Goal: Contribute content: Add original content to the website for others to see

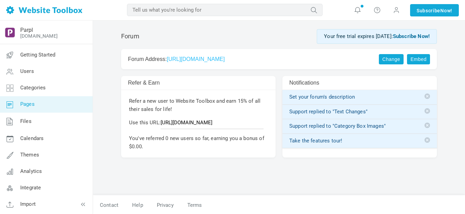
click at [32, 104] on span "Pages" at bounding box center [27, 104] width 14 height 6
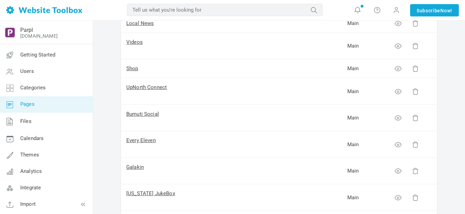
scroll to position [69, 0]
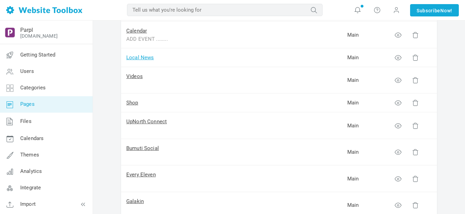
click at [146, 58] on link "Local News" at bounding box center [140, 58] width 28 height 6
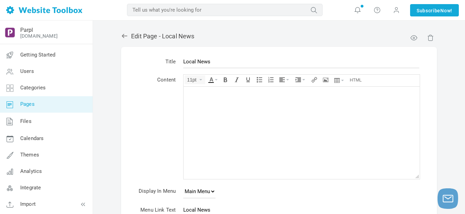
click at [211, 93] on div at bounding box center [301, 93] width 229 height 7
click at [356, 80] on icon "Source code" at bounding box center [355, 79] width 12 height 5
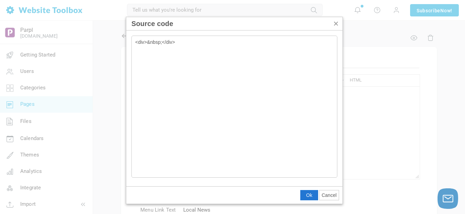
type textarea "<div>&nbsp;</div><rssapp-wall id="_nFXJJ4JbJXljP4di"></rssapp-wall><script src=…"
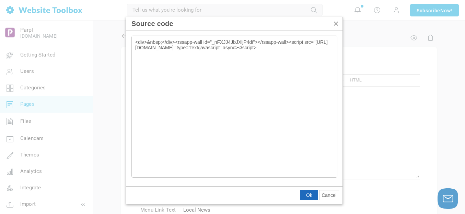
click at [308, 197] on span "Ok" at bounding box center [309, 195] width 6 height 5
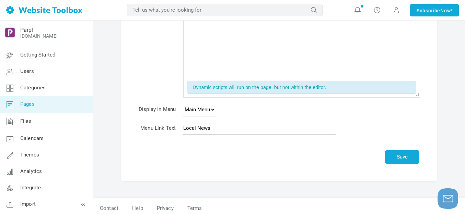
scroll to position [106, 0]
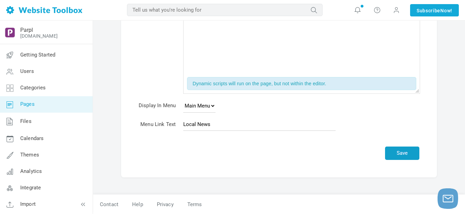
click at [401, 150] on button "Save" at bounding box center [402, 153] width 34 height 13
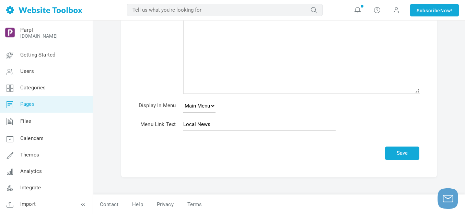
scroll to position [86, 0]
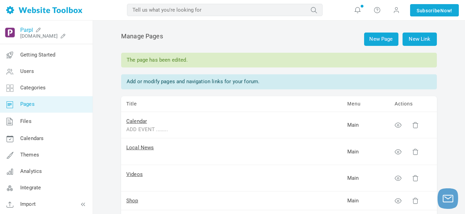
click at [28, 29] on link "Parpl" at bounding box center [26, 30] width 13 height 7
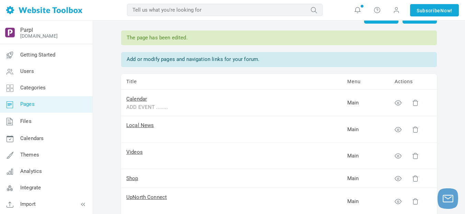
scroll to position [34, 0]
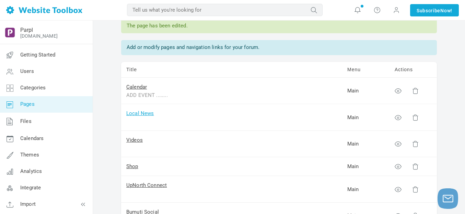
click at [141, 116] on link "Local News" at bounding box center [140, 113] width 28 height 6
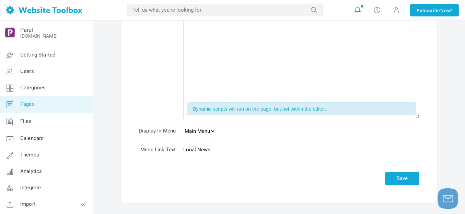
scroll to position [71, 0]
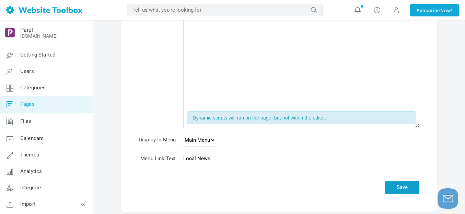
click at [408, 187] on button "Save" at bounding box center [402, 187] width 34 height 13
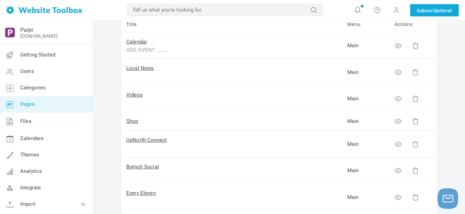
scroll to position [103, 0]
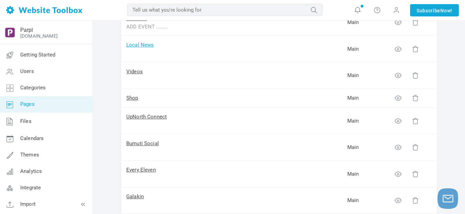
click at [143, 46] on link "Local News" at bounding box center [140, 45] width 28 height 6
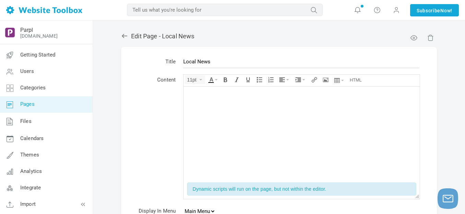
click at [262, 97] on div at bounding box center [301, 100] width 229 height 7
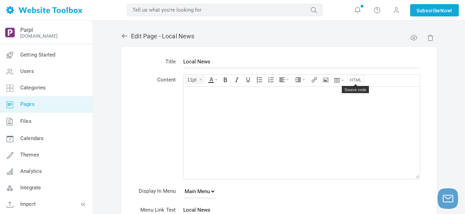
click at [356, 79] on icon "Source code" at bounding box center [355, 79] width 12 height 5
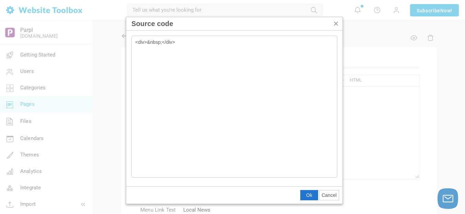
click at [229, 43] on textarea "<div>&nbsp;</div>" at bounding box center [234, 107] width 206 height 142
type textarea "<div>&nbsp;</div><div style="position: relative; width: 100%; padding-top: 177.…"
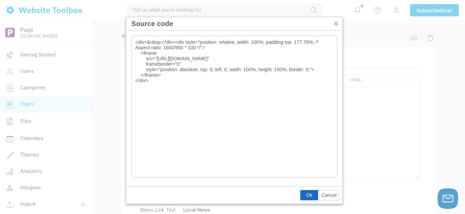
click at [306, 196] on span "Ok" at bounding box center [309, 195] width 6 height 5
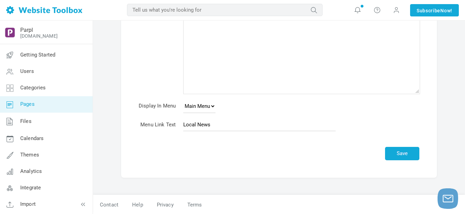
scroll to position [147, 0]
click at [404, 151] on button "Save" at bounding box center [402, 153] width 34 height 13
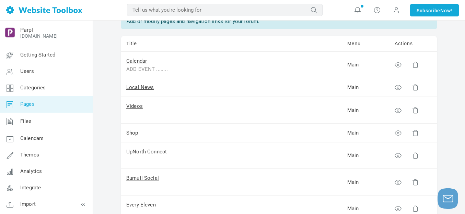
scroll to position [69, 0]
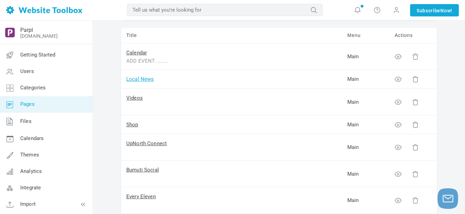
click at [148, 79] on link "Local News" at bounding box center [140, 79] width 28 height 6
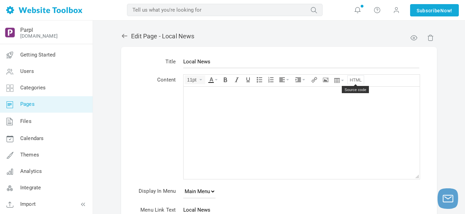
click at [355, 80] on icon "Source code" at bounding box center [355, 79] width 12 height 5
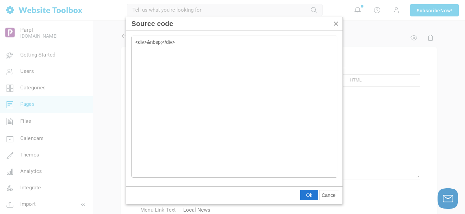
type textarea "<div>&nbsp;</div><div style="position: relative; width: 100%; padding-top: 177.…"
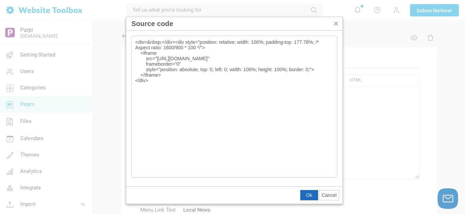
click at [309, 194] on span "Ok" at bounding box center [309, 195] width 6 height 5
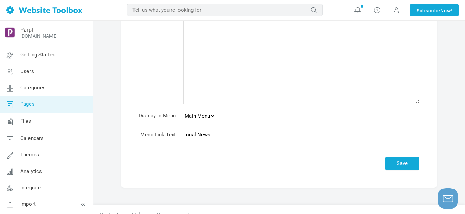
scroll to position [147, 0]
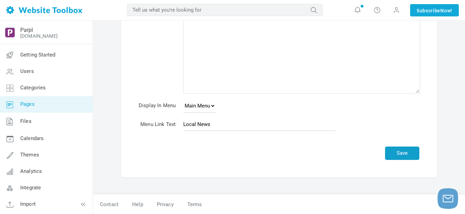
click at [403, 152] on button "Save" at bounding box center [402, 153] width 34 height 13
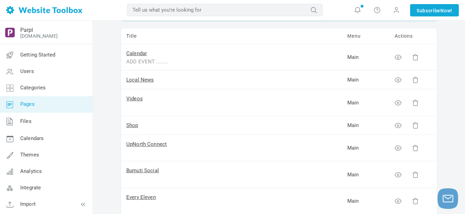
scroll to position [69, 0]
click at [147, 78] on link "Local News" at bounding box center [140, 79] width 28 height 6
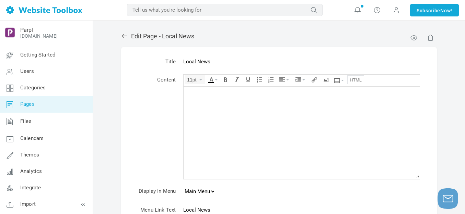
click at [354, 83] on button "Source code" at bounding box center [355, 80] width 16 height 8
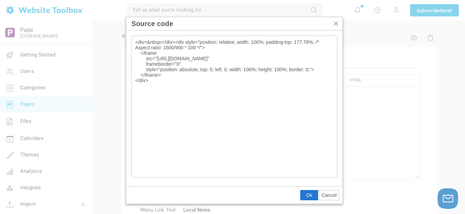
type textarea "<div>&nbsp;</div><div style="position: relative; width: 100%; padding-top: 177.…"
click at [308, 198] on span "Ok" at bounding box center [309, 195] width 6 height 5
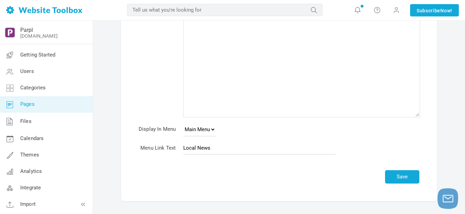
scroll to position [147, 0]
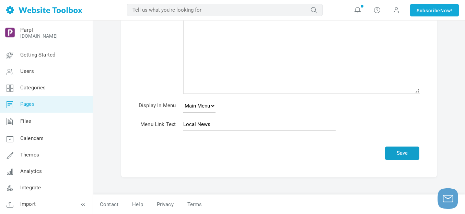
click at [404, 154] on button "Save" at bounding box center [402, 153] width 34 height 13
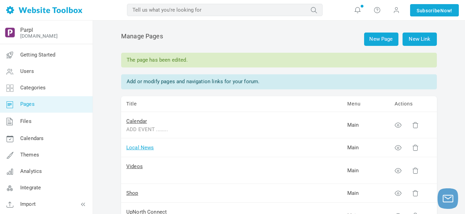
click at [143, 146] on link "Local News" at bounding box center [140, 148] width 28 height 6
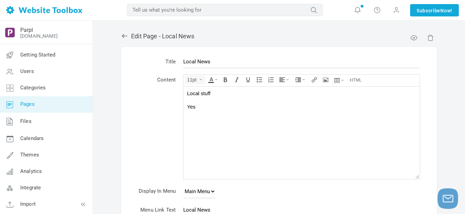
click at [245, 99] on div at bounding box center [301, 100] width 229 height 7
click at [355, 80] on icon "Source code" at bounding box center [355, 79] width 12 height 5
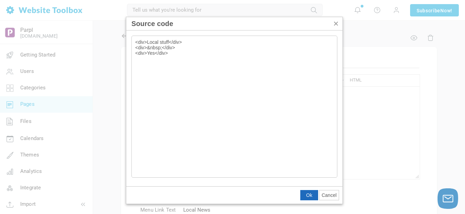
click at [310, 196] on span "Ok" at bounding box center [309, 195] width 6 height 5
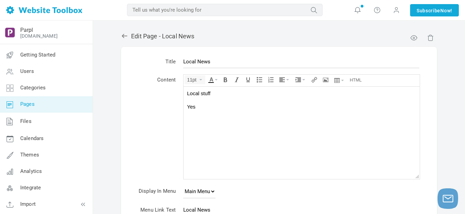
click at [215, 100] on div at bounding box center [301, 100] width 229 height 7
click at [235, 94] on div "Local stuff" at bounding box center [301, 93] width 229 height 7
drag, startPoint x: 235, startPoint y: 94, endPoint x: 251, endPoint y: 156, distance: 64.4
click at [251, 156] on body "Local stuff Yes" at bounding box center [301, 132] width 236 height 93
click at [357, 82] on icon "Source code" at bounding box center [355, 79] width 12 height 5
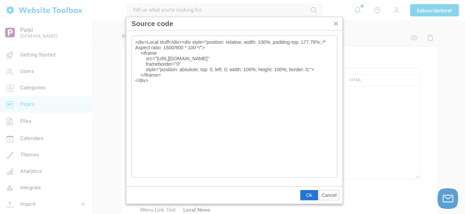
type textarea "<div>Local stuff</div><div style="position: relative; width: 100%; padding-top:…"
click at [307, 198] on span "Ok" at bounding box center [309, 195] width 6 height 5
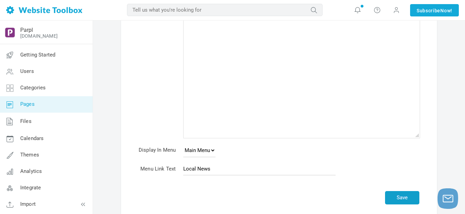
scroll to position [120, 0]
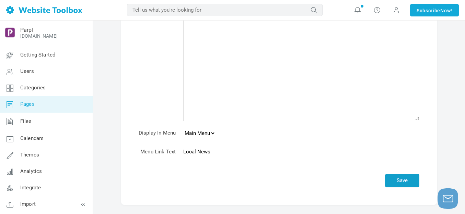
click at [406, 155] on td "Local News" at bounding box center [300, 153] width 243 height 18
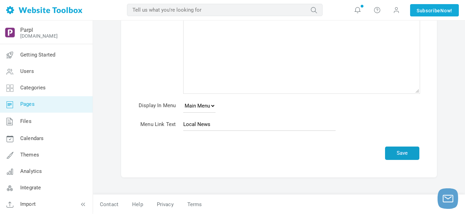
click at [400, 152] on button "Save" at bounding box center [402, 153] width 34 height 13
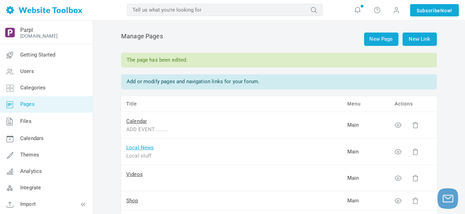
click at [145, 147] on link "Local News" at bounding box center [140, 148] width 28 height 6
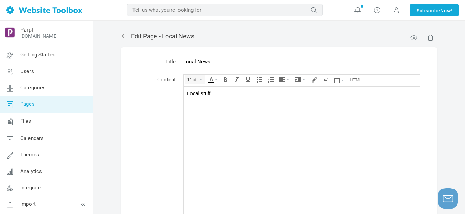
click at [197, 93] on div "Local stuff" at bounding box center [301, 93] width 229 height 7
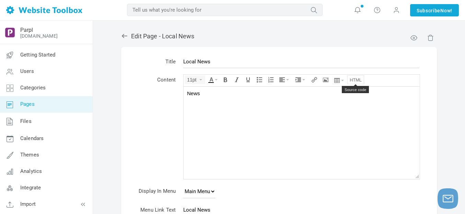
click at [356, 81] on icon "Source code" at bounding box center [355, 79] width 12 height 5
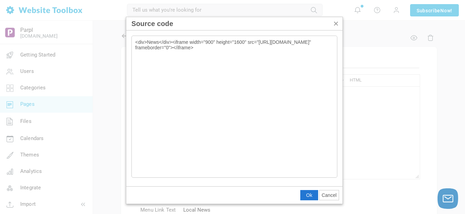
type textarea "<div>News</div><iframe width="900" height="1600" src="https://rss.app/embed/v1/…"
click at [310, 193] on span "Ok" at bounding box center [309, 195] width 6 height 5
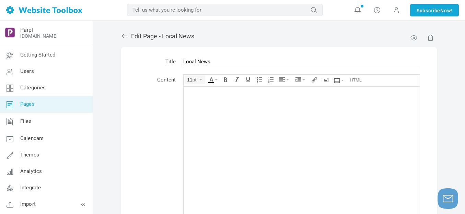
scroll to position [147, 0]
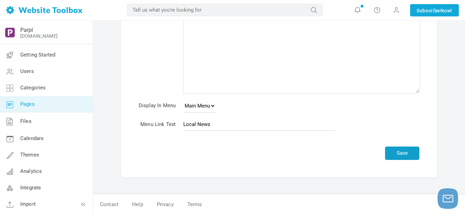
click at [404, 153] on button "Save" at bounding box center [402, 153] width 34 height 13
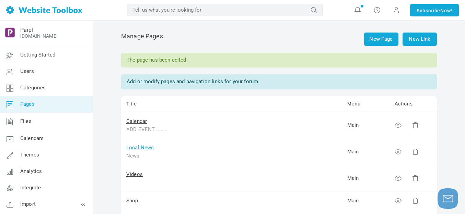
click at [145, 147] on link "Local News" at bounding box center [140, 148] width 28 height 6
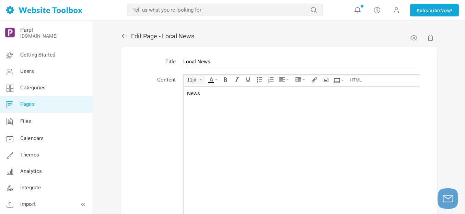
click at [201, 94] on div "News" at bounding box center [301, 93] width 229 height 7
click at [189, 95] on body "." at bounding box center [301, 132] width 236 height 93
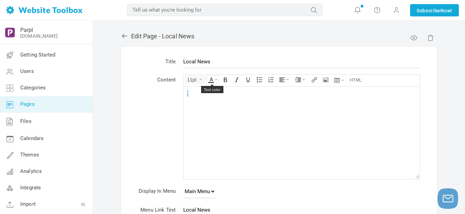
click at [216, 79] on icon "Text color" at bounding box center [216, 79] width 3 height 1
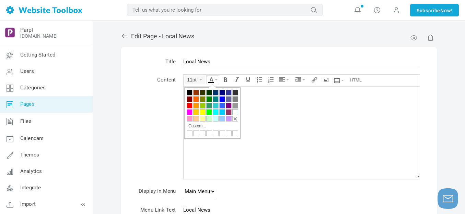
click at [234, 111] on div at bounding box center [235, 112] width 6 height 6
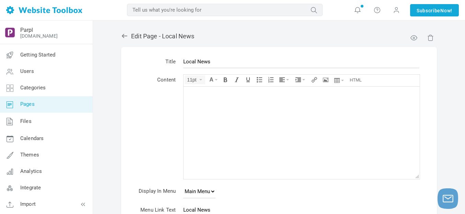
click at [231, 93] on div "." at bounding box center [301, 93] width 229 height 7
click at [241, 95] on div "." at bounding box center [301, 93] width 229 height 7
click at [241, 94] on div "." at bounding box center [301, 93] width 229 height 7
click at [354, 81] on icon "Source code" at bounding box center [355, 79] width 12 height 5
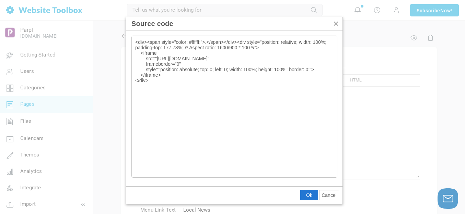
type textarea "<div><span style="color: #ffffff;">.</span></div><div style="position: relative…"
click at [308, 194] on span "Ok" at bounding box center [309, 195] width 6 height 5
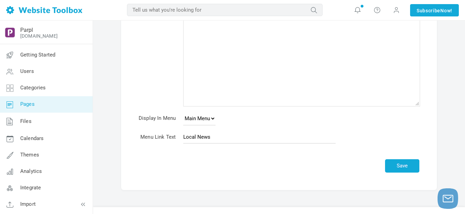
scroll to position [147, 0]
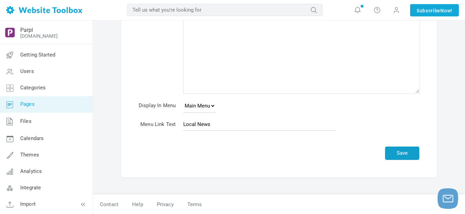
click at [405, 155] on button "Save" at bounding box center [402, 153] width 34 height 13
